Goal: Task Accomplishment & Management: Manage account settings

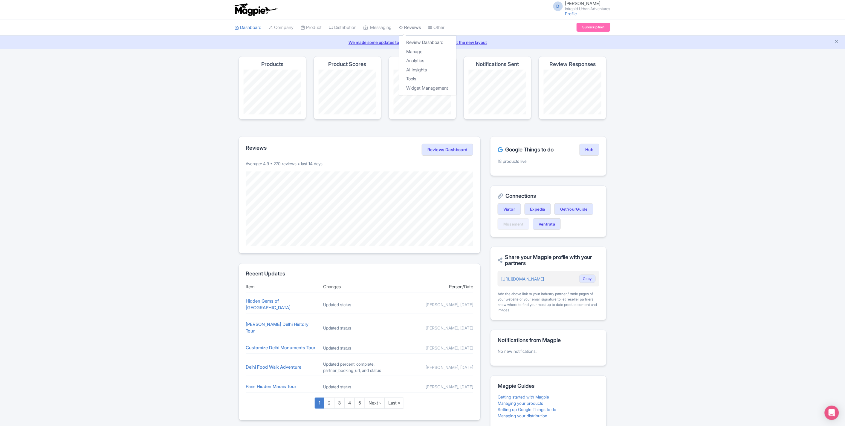
click at [416, 24] on link "Reviews" at bounding box center [410, 27] width 22 height 16
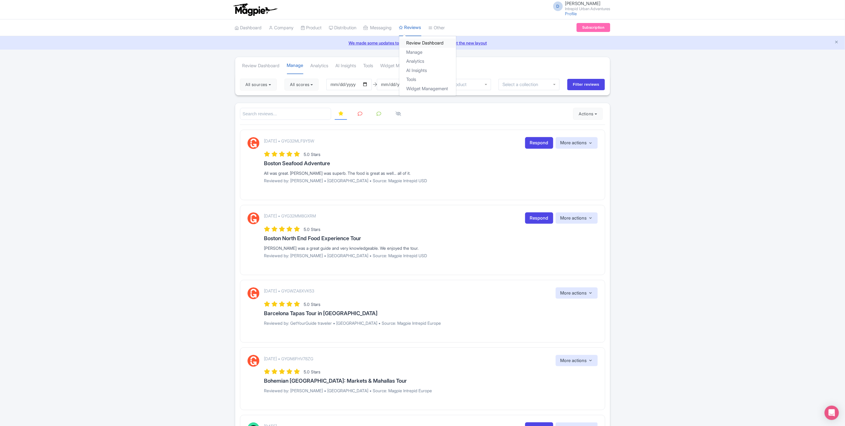
click at [425, 41] on link "Review Dashboard" at bounding box center [427, 43] width 57 height 9
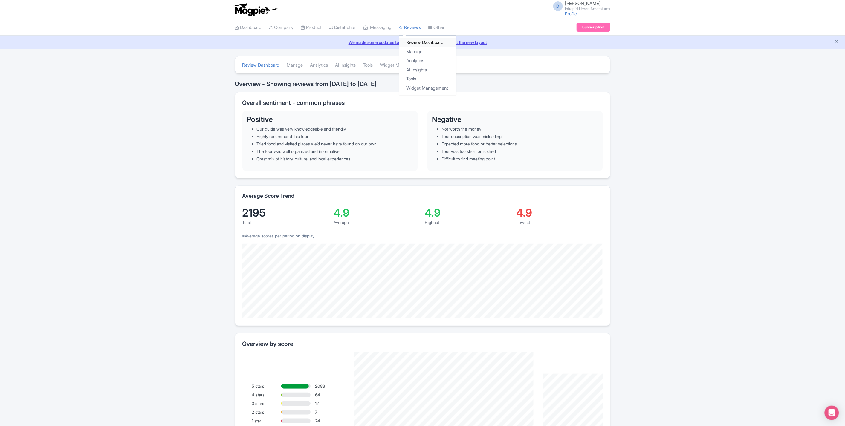
click at [425, 45] on link "Review Dashboard" at bounding box center [427, 42] width 57 height 9
click at [294, 64] on link "Manage" at bounding box center [295, 65] width 16 height 16
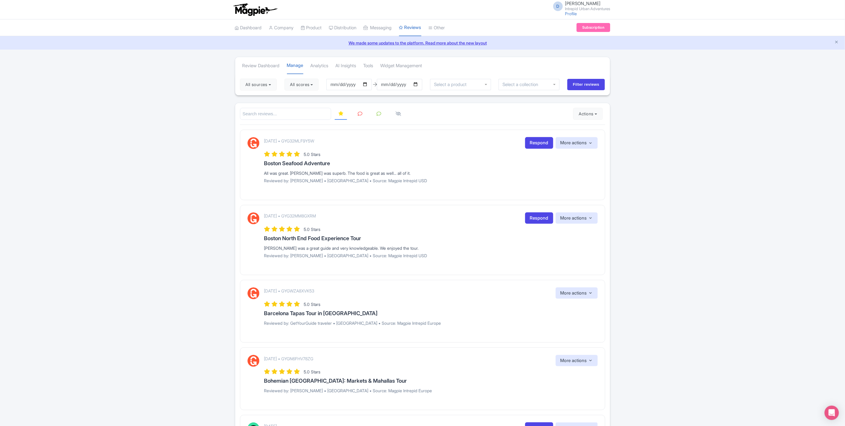
click at [309, 112] on input "search" at bounding box center [285, 114] width 91 height 12
click at [272, 117] on input "search" at bounding box center [285, 114] width 91 height 12
type input "Bo"
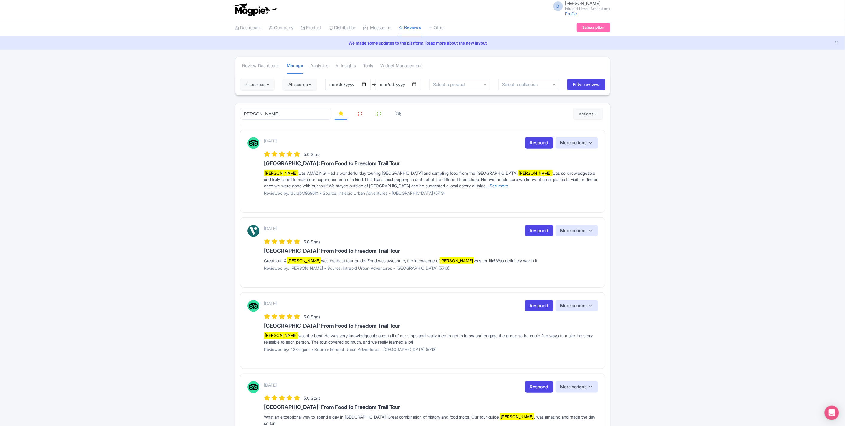
click at [310, 115] on input "BoB" at bounding box center [285, 114] width 91 height 12
type input "Bob"
drag, startPoint x: 252, startPoint y: 114, endPoint x: 227, endPoint y: 113, distance: 24.8
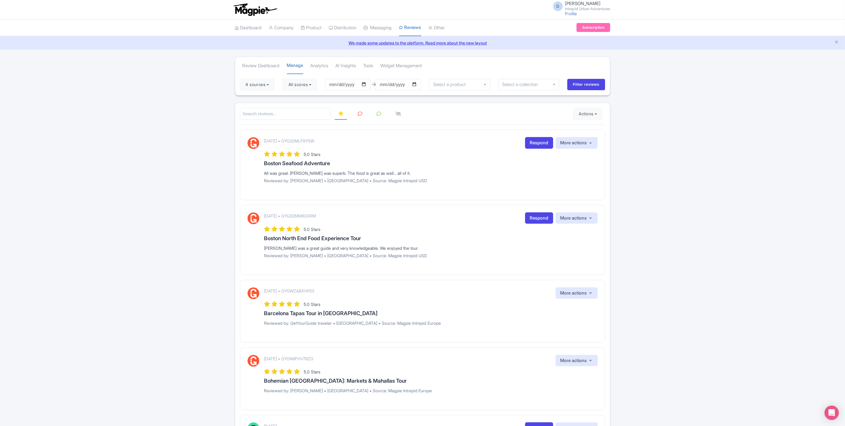
click at [280, 114] on input "search" at bounding box center [285, 114] width 91 height 12
type input "DJ"
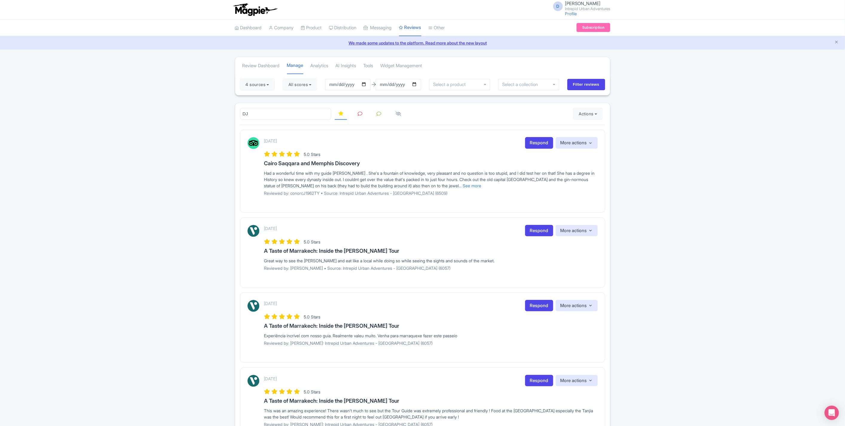
drag, startPoint x: 259, startPoint y: 117, endPoint x: 241, endPoint y: 117, distance: 18.2
click at [241, 117] on input "DJ" at bounding box center [285, 114] width 91 height 12
type input "Jo"
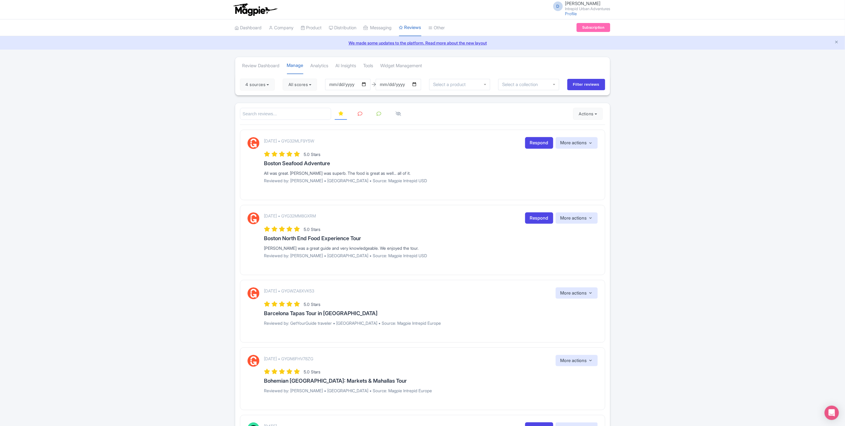
click at [260, 112] on input "search" at bounding box center [285, 114] width 91 height 12
type input "joel"
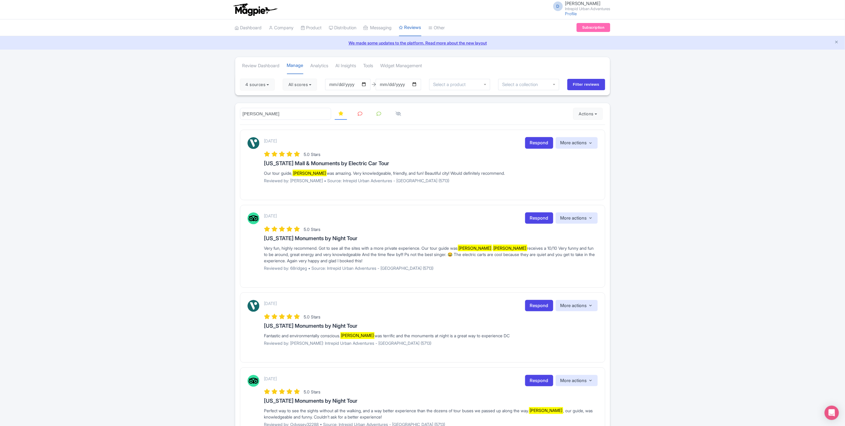
drag, startPoint x: 258, startPoint y: 114, endPoint x: 237, endPoint y: 113, distance: 20.6
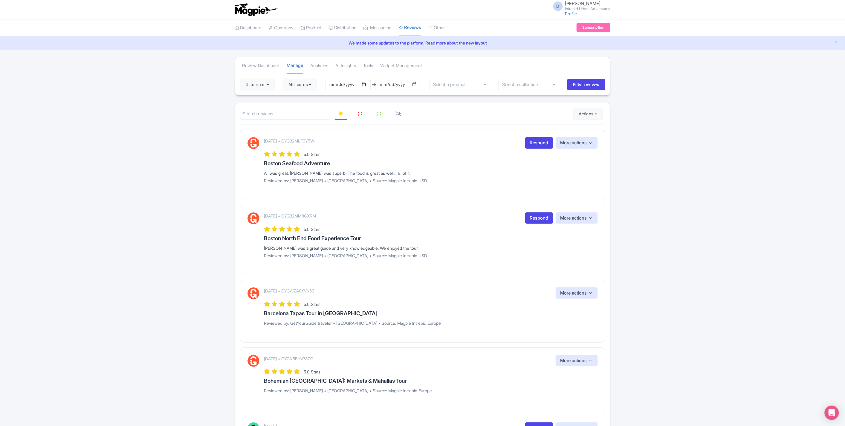
click at [249, 112] on input "search" at bounding box center [285, 114] width 91 height 12
type input "[PERSON_NAME]"
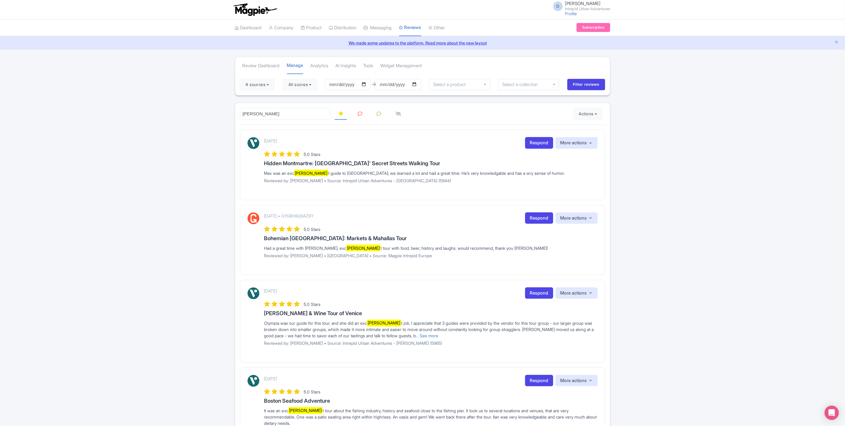
type input "Ellen"
click at [326, 113] on input "Ellen" at bounding box center [285, 114] width 91 height 12
click at [301, 115] on input "search" at bounding box center [285, 114] width 91 height 12
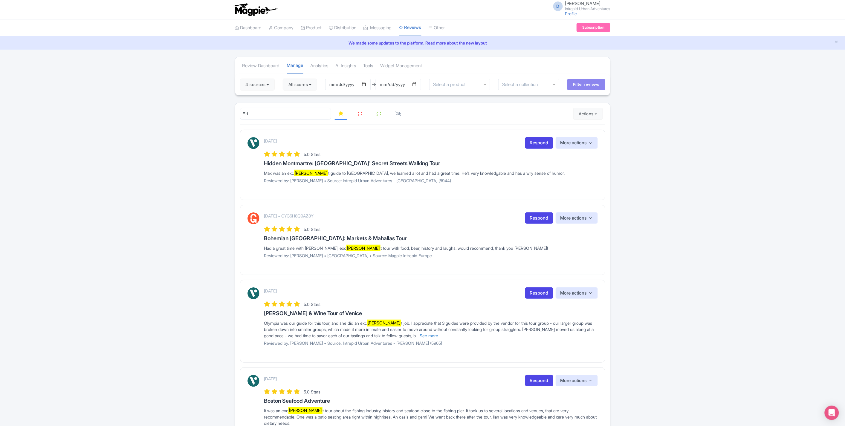
type input "Ed"
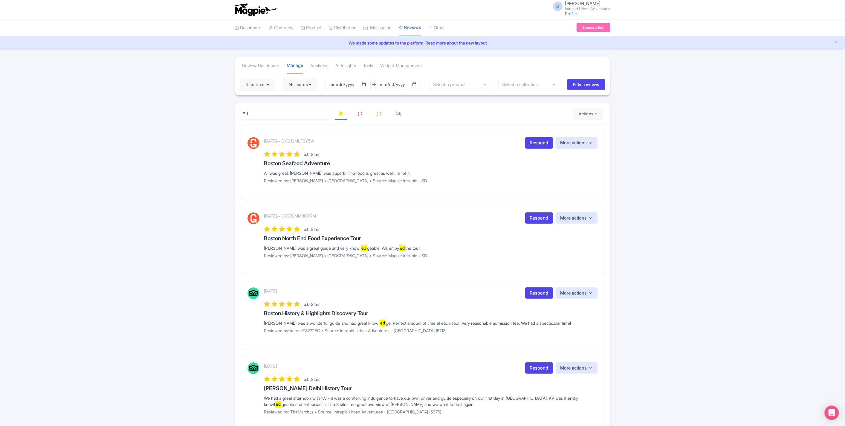
drag, startPoint x: 267, startPoint y: 117, endPoint x: 240, endPoint y: 116, distance: 27.2
click at [240, 116] on input "Ed" at bounding box center [285, 114] width 91 height 12
type input "Cook"
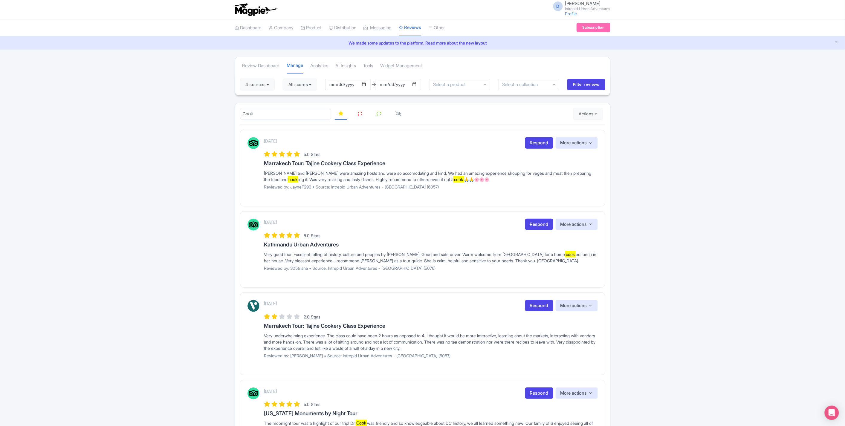
drag, startPoint x: 254, startPoint y: 112, endPoint x: 228, endPoint y: 114, distance: 26.7
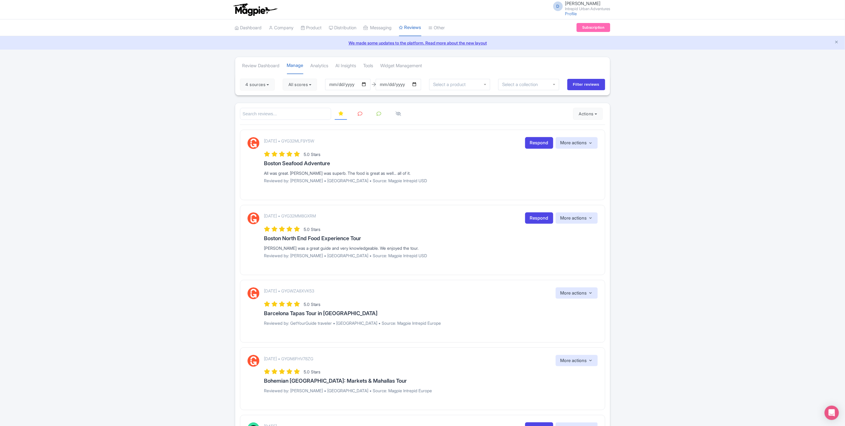
click at [253, 115] on input "search" at bounding box center [285, 114] width 91 height 12
type input "peter"
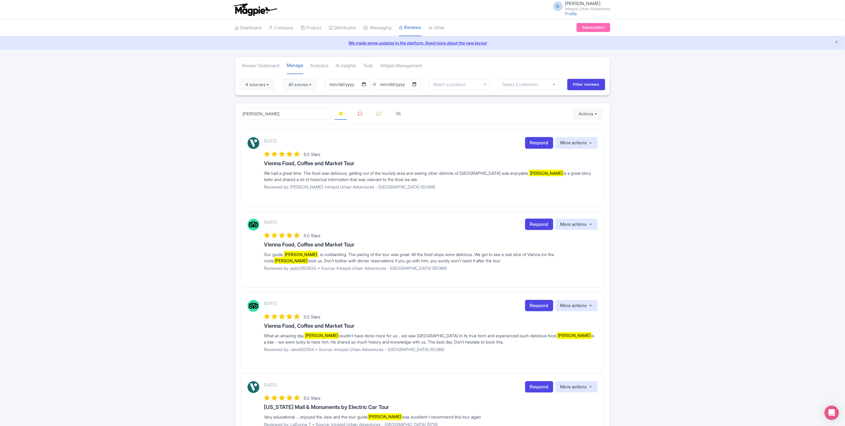
click at [533, 84] on input "select-one" at bounding box center [522, 84] width 40 height 5
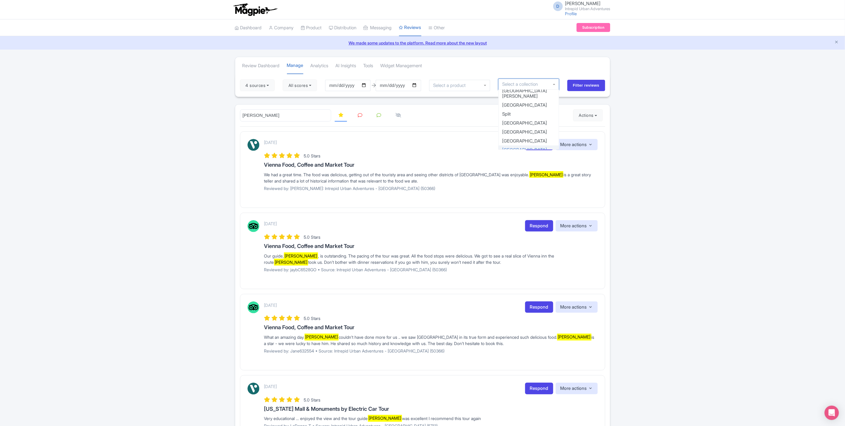
scroll to position [325, 0]
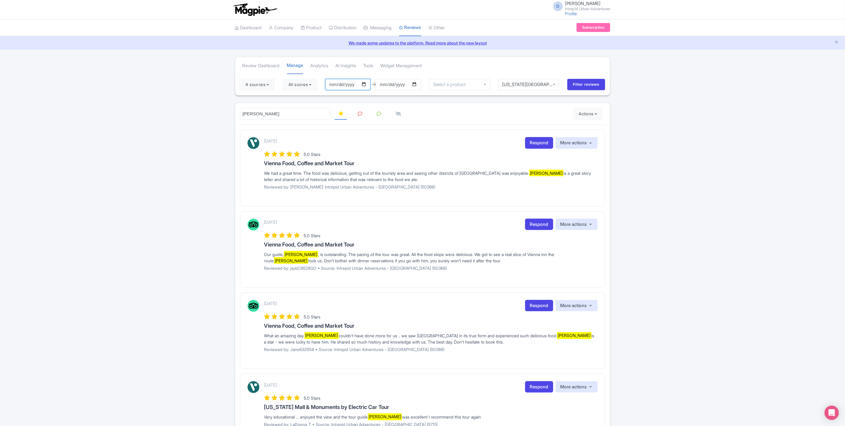
click at [365, 83] on input "[DATE]" at bounding box center [347, 84] width 45 height 11
type input "[DATE]"
click at [592, 87] on input "Filter reviews" at bounding box center [586, 84] width 38 height 11
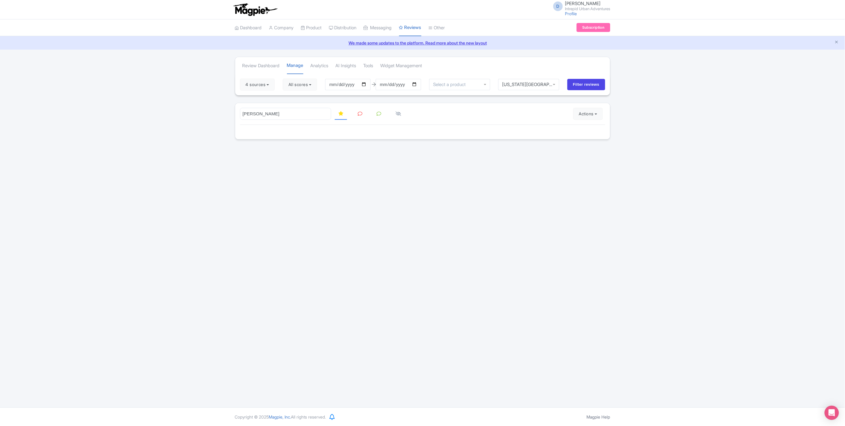
click at [284, 115] on input "[PERSON_NAME]" at bounding box center [285, 114] width 91 height 12
click at [324, 114] on input "peter" at bounding box center [285, 114] width 91 height 12
click at [325, 114] on input "peter" at bounding box center [285, 114] width 91 height 12
click at [592, 84] on input "Filter reviews" at bounding box center [586, 84] width 38 height 11
drag, startPoint x: 267, startPoint y: 114, endPoint x: 234, endPoint y: 114, distance: 33.5
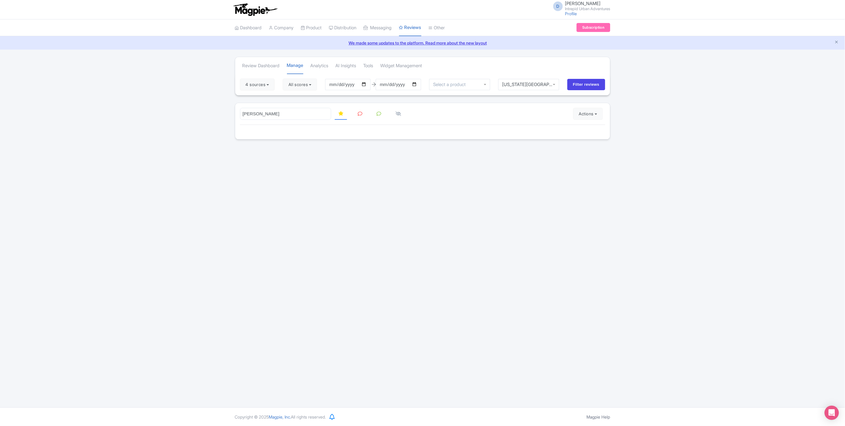
click at [234, 114] on div "Review Dashboard Manage Analytics AI Insights Tools Widget Management 4 sources…" at bounding box center [422, 98] width 382 height 83
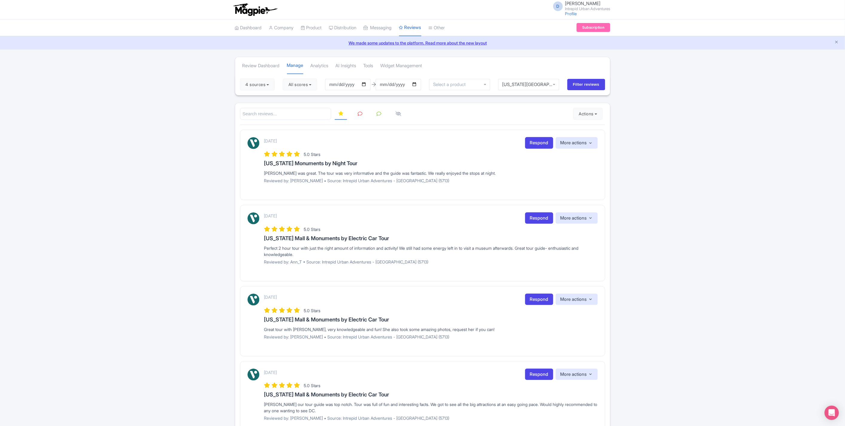
click at [284, 112] on input "search" at bounding box center [285, 114] width 91 height 12
type input "[PERSON_NAME]"
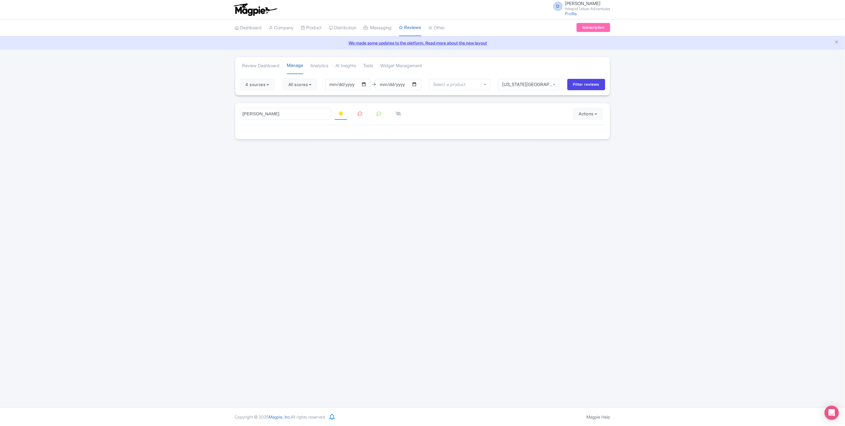
drag, startPoint x: 270, startPoint y: 111, endPoint x: 236, endPoint y: 112, distance: 33.5
click at [236, 112] on div "[PERSON_NAME] Actions Import new reviews Download Reviews Manage Review Respond…" at bounding box center [422, 121] width 375 height 37
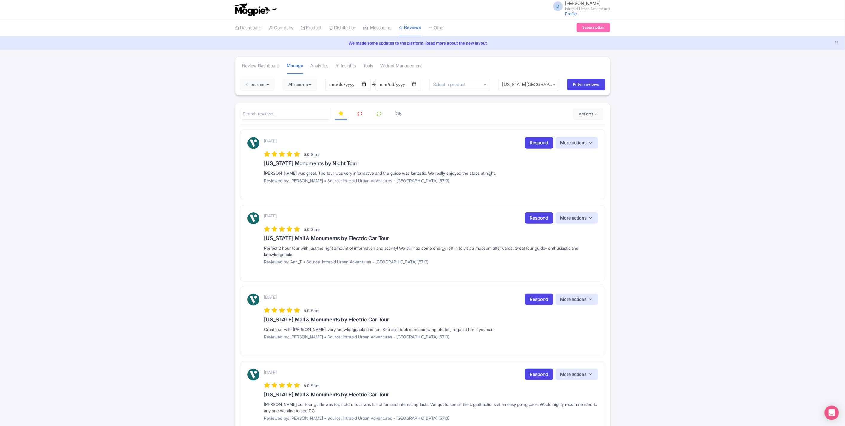
click at [258, 111] on input "search" at bounding box center [285, 114] width 91 height 12
type input "[PERSON_NAME]"
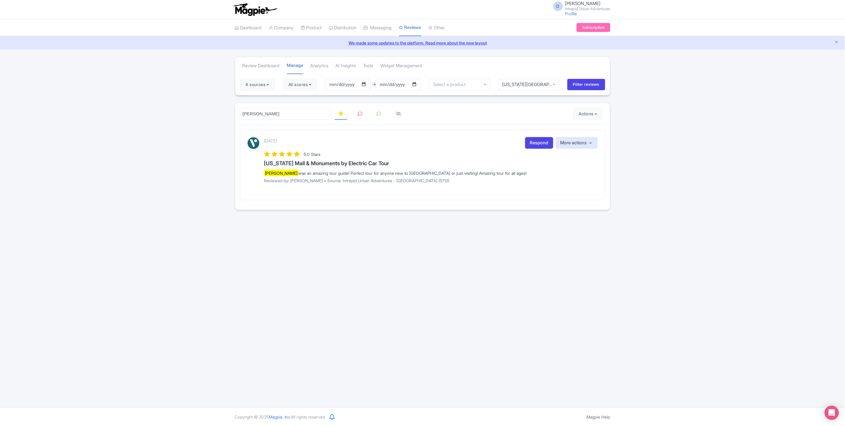
drag, startPoint x: 258, startPoint y: 114, endPoint x: 235, endPoint y: 115, distance: 22.4
click at [235, 115] on div "[PERSON_NAME] Actions Import new reviews Download Reviews Manage Review Respond…" at bounding box center [422, 156] width 375 height 107
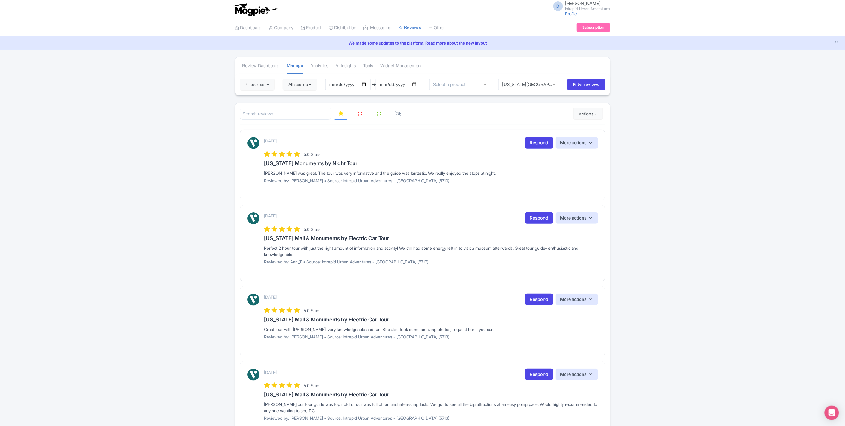
click at [250, 112] on input "search" at bounding box center [285, 114] width 91 height 12
type input "[PERSON_NAME]"
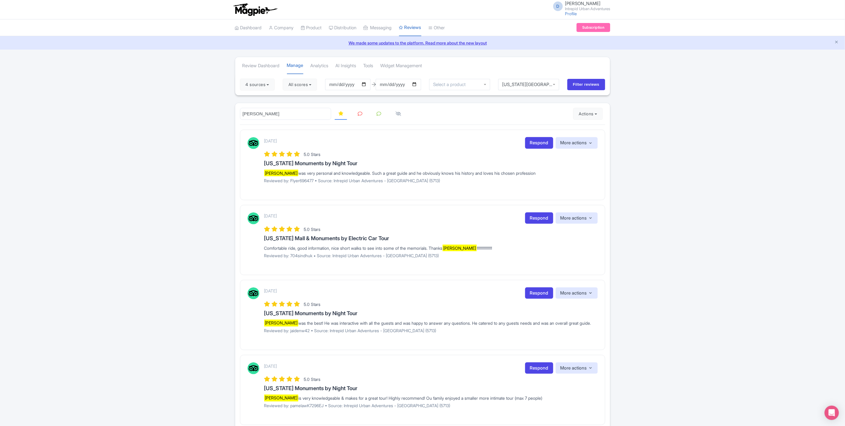
drag, startPoint x: 253, startPoint y: 114, endPoint x: 230, endPoint y: 113, distance: 22.7
click at [230, 113] on div "Review Dashboard [GEOGRAPHIC_DATA] Analytics AI Insights Tools Widget Managemen…" at bounding box center [422, 246] width 845 height 378
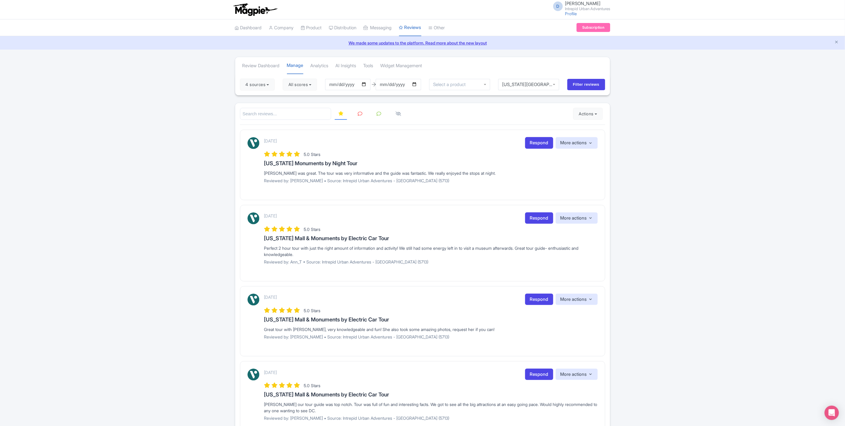
click at [271, 115] on input "search" at bounding box center [285, 114] width 91 height 12
type input "[PERSON_NAME]"
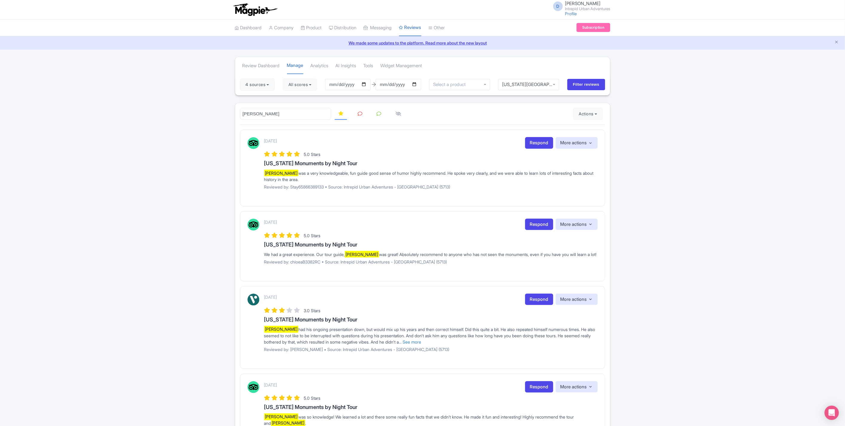
click at [689, 298] on div "Review Dashboard [GEOGRAPHIC_DATA] Analytics AI Insights Tools Widget Managemen…" at bounding box center [422, 296] width 845 height 478
